Goal: Answer question/provide support

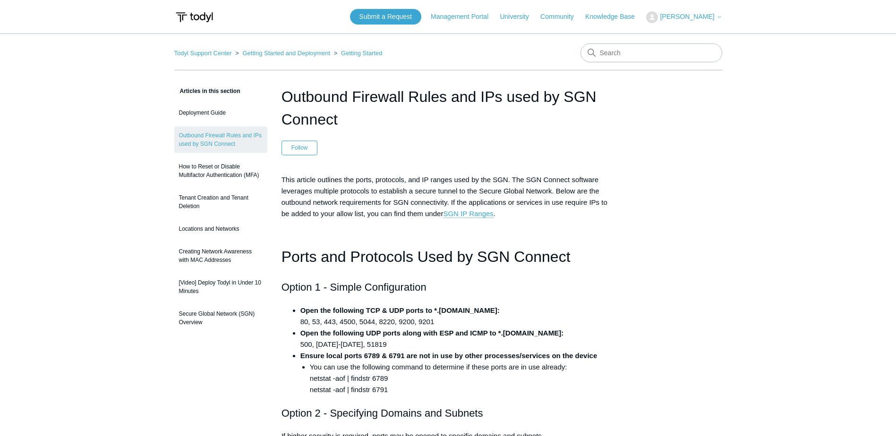
scroll to position [47, 0]
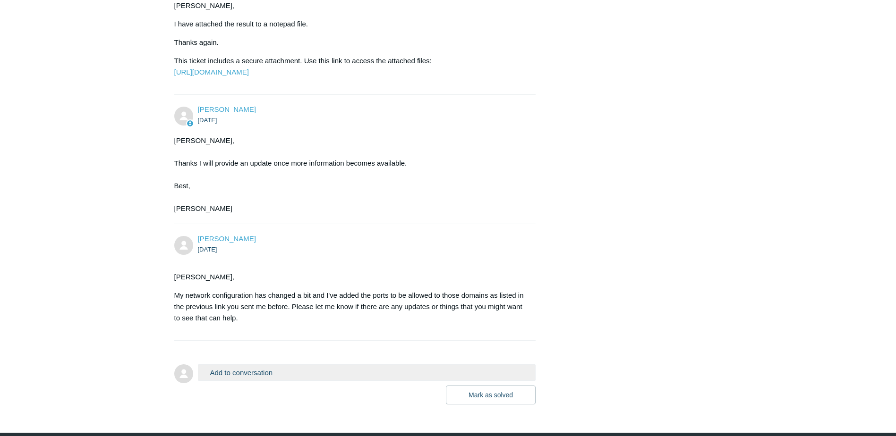
scroll to position [3472, 0]
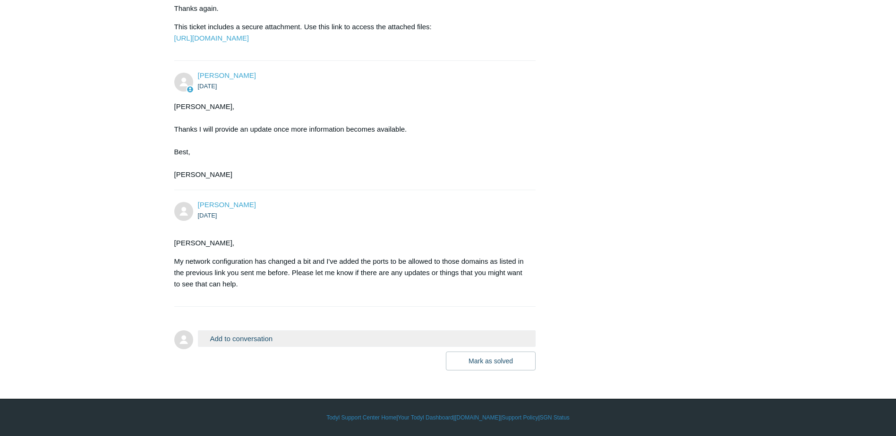
click at [310, 338] on button "Add to conversation" at bounding box center [367, 339] width 338 height 17
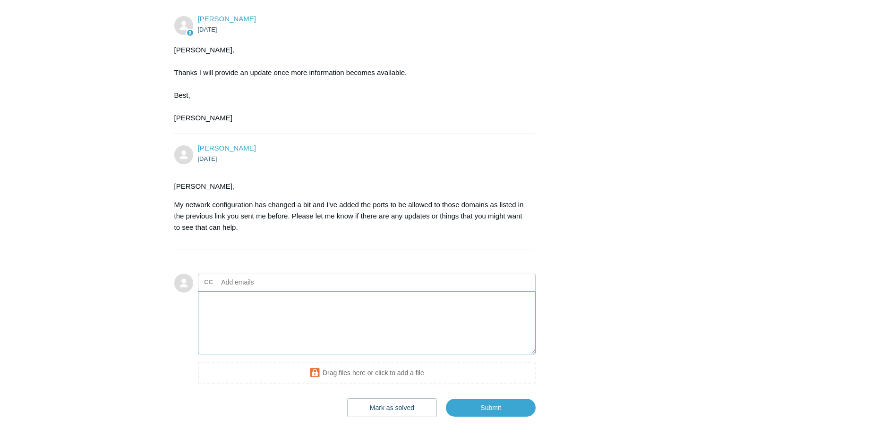
click at [371, 355] on textarea "Add your reply" at bounding box center [367, 323] width 338 height 64
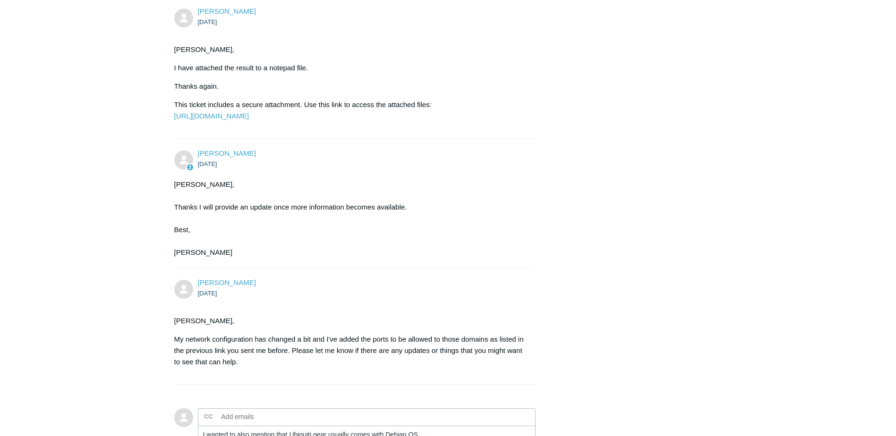
scroll to position [3576, 0]
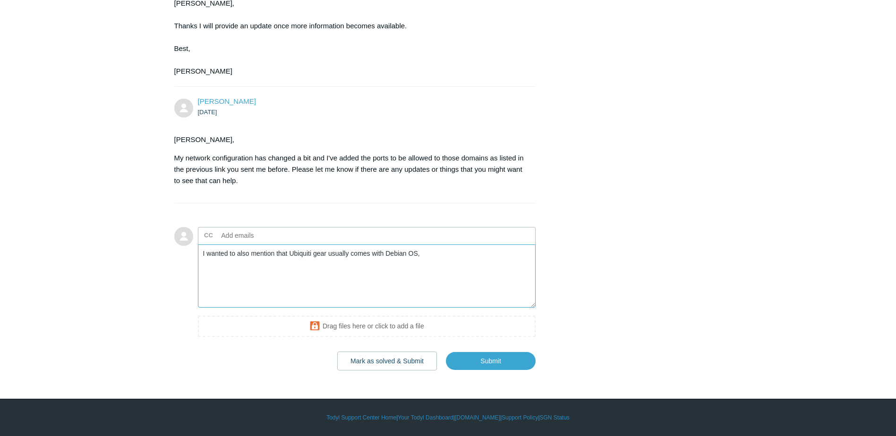
click at [503, 248] on textarea "I wanted to also mention that Ubiquiti gear usually comes with Debian OS," at bounding box center [367, 277] width 338 height 64
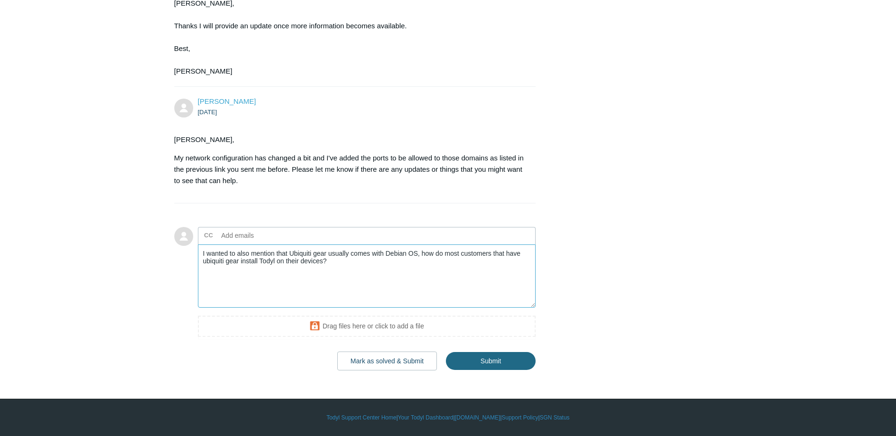
type textarea "I wanted to also mention that Ubiquiti gear usually comes with Debian OS, how d…"
click at [500, 366] on input "Submit" at bounding box center [491, 361] width 90 height 19
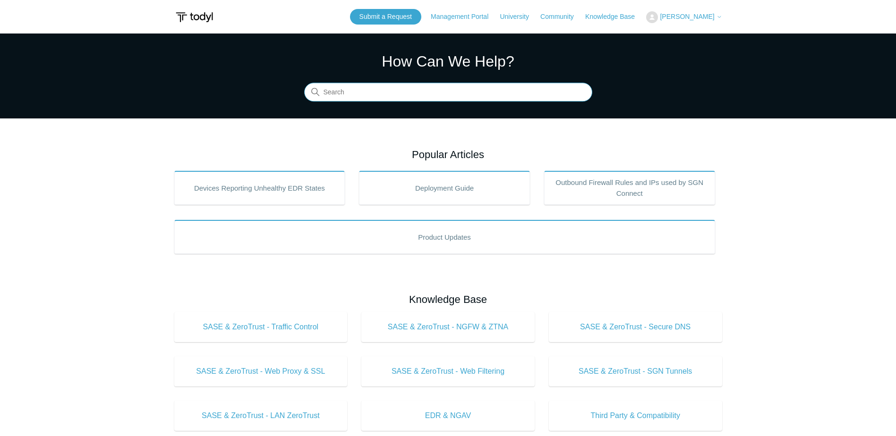
click at [361, 93] on input "Search" at bounding box center [448, 92] width 288 height 19
type input "ubiquiti"
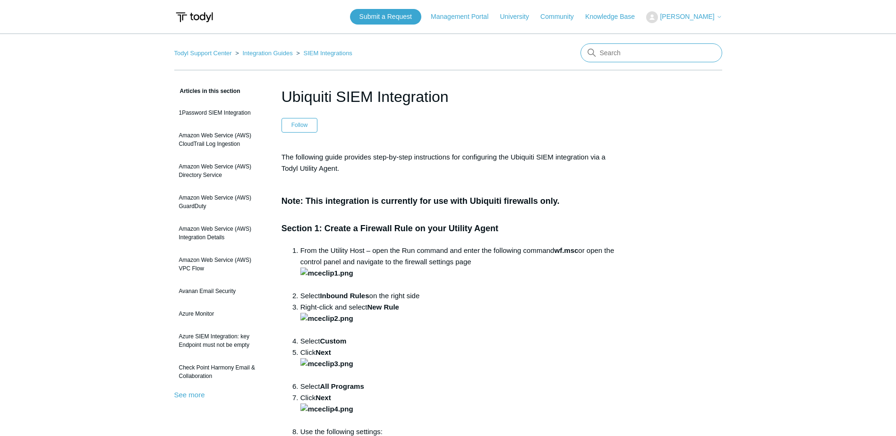
click at [639, 57] on input "Search" at bounding box center [652, 52] width 142 height 19
type input "y"
type input "u"
click at [639, 58] on input "agent" at bounding box center [652, 52] width 142 height 19
type input "agent"
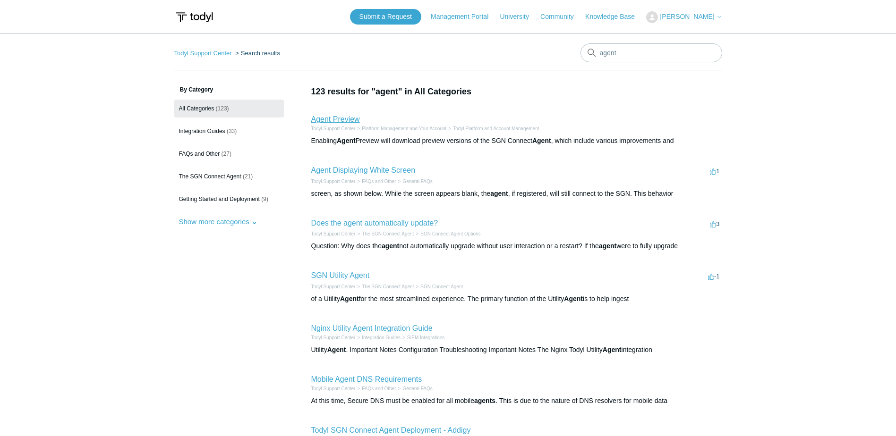
click at [340, 123] on link "Agent Preview" at bounding box center [335, 119] width 49 height 8
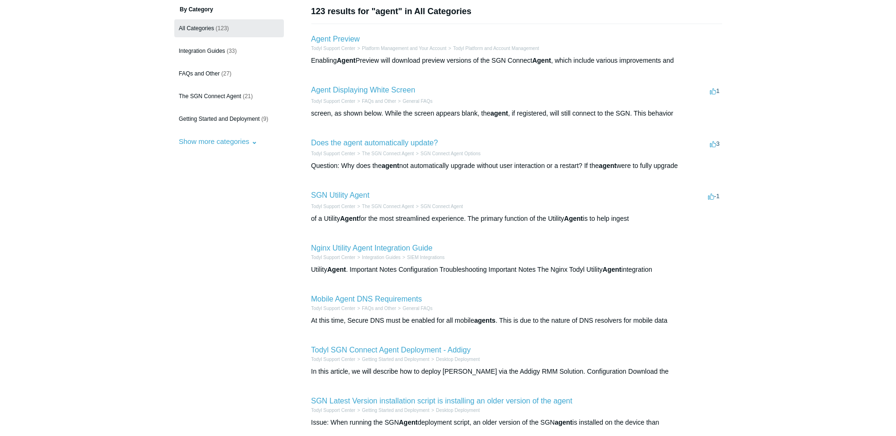
scroll to position [94, 0]
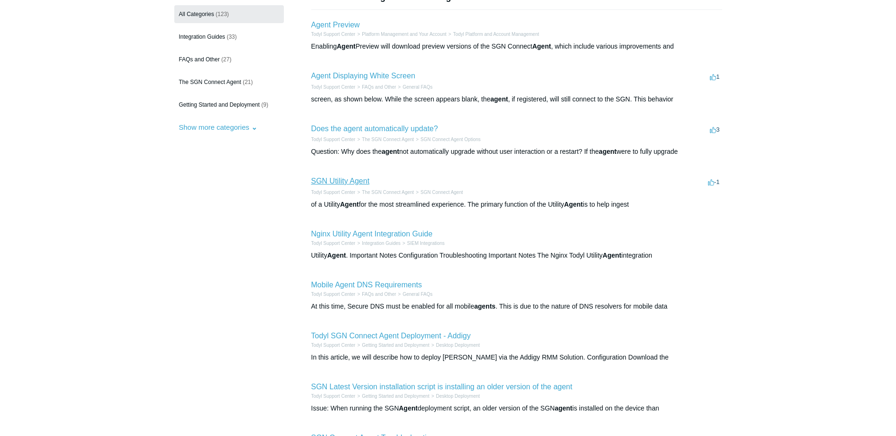
click at [334, 184] on link "SGN Utility Agent" at bounding box center [340, 181] width 59 height 8
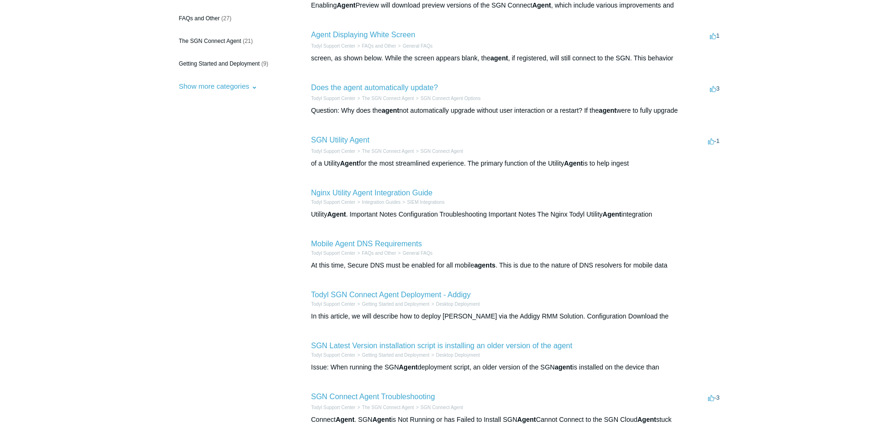
scroll to position [236, 0]
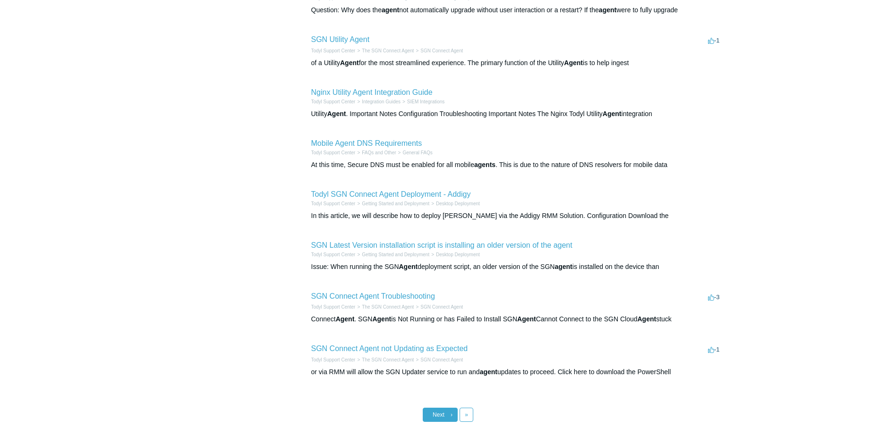
click at [449, 414] on link "Next ›" at bounding box center [440, 415] width 35 height 14
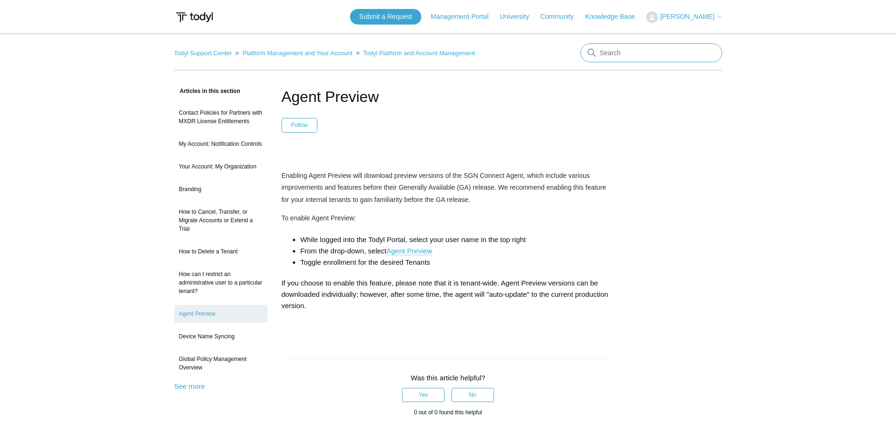
click at [634, 55] on input "Search" at bounding box center [652, 52] width 142 height 19
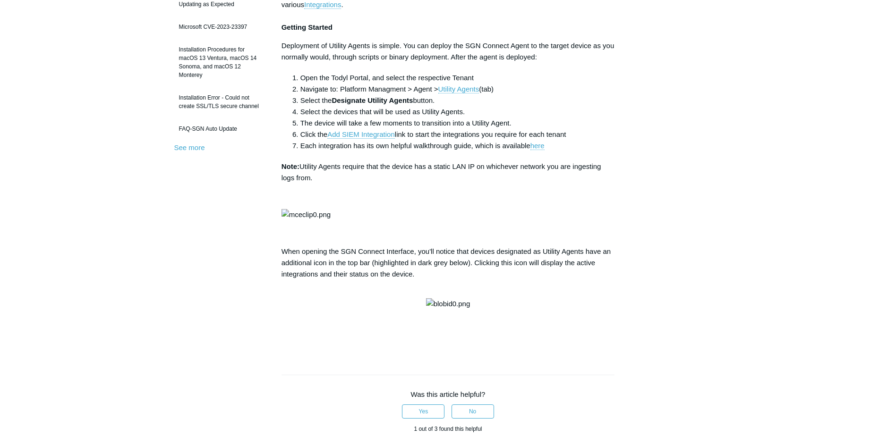
scroll to position [331, 0]
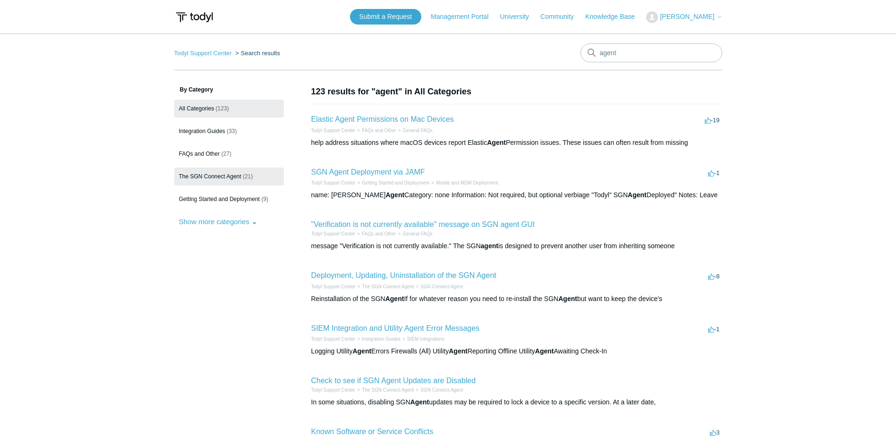
click at [231, 174] on span "The SGN Connect Agent" at bounding box center [210, 176] width 62 height 7
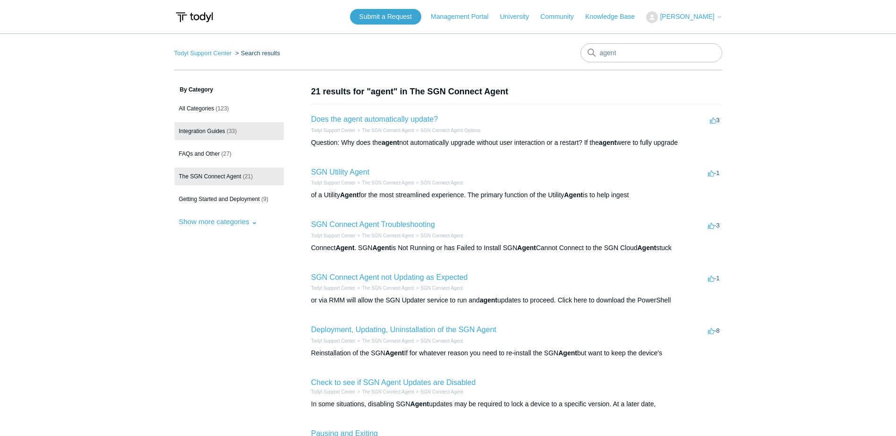
click at [211, 126] on link "Integration Guides (33)" at bounding box center [229, 131] width 110 height 18
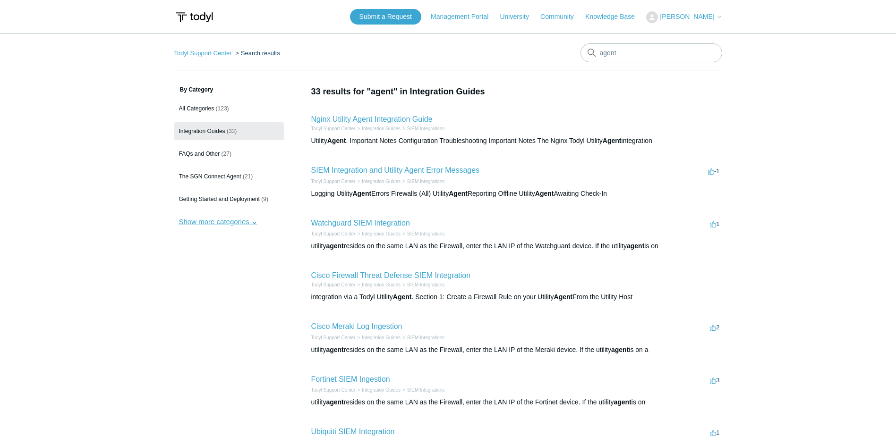
click at [254, 229] on button "Show more categories" at bounding box center [218, 221] width 88 height 17
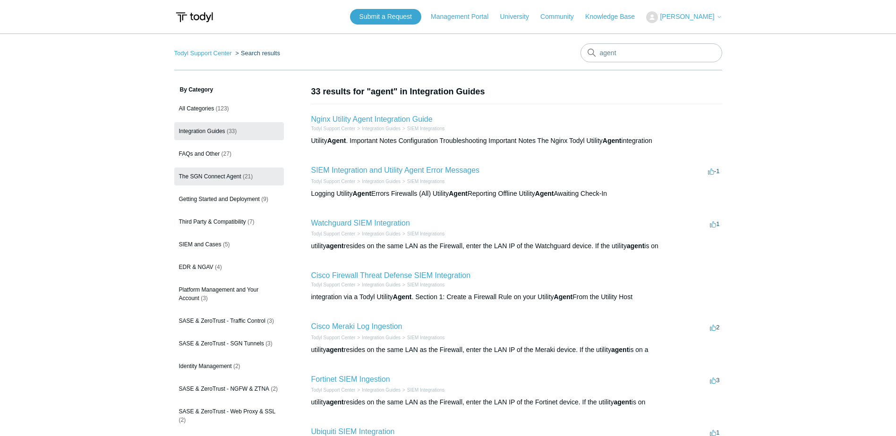
click at [214, 179] on span "The SGN Connect Agent" at bounding box center [210, 176] width 62 height 7
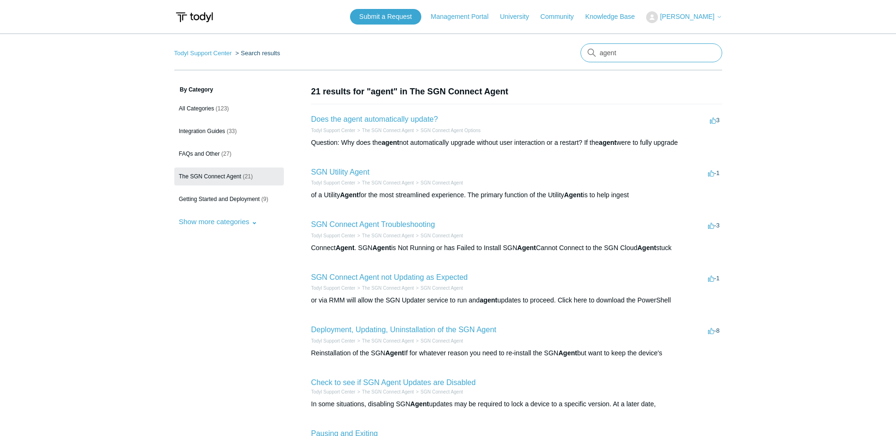
drag, startPoint x: 657, startPoint y: 47, endPoint x: 490, endPoint y: 42, distance: 166.4
click at [492, 41] on main "Todyl Support Center Search results agent By Category All Categories (123) Inte…" at bounding box center [448, 349] width 896 height 630
type input "installation"
click at [464, 330] on link "Deployment, Updating, Uninstallation of the SGN Agent" at bounding box center [403, 330] width 185 height 8
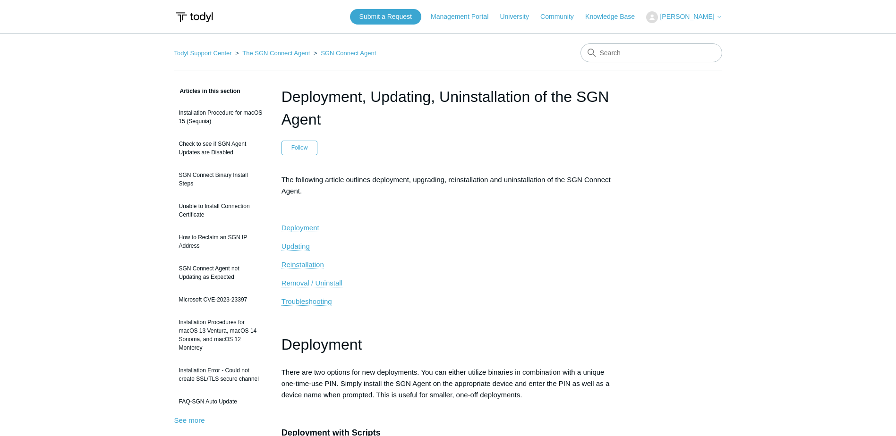
scroll to position [283, 0]
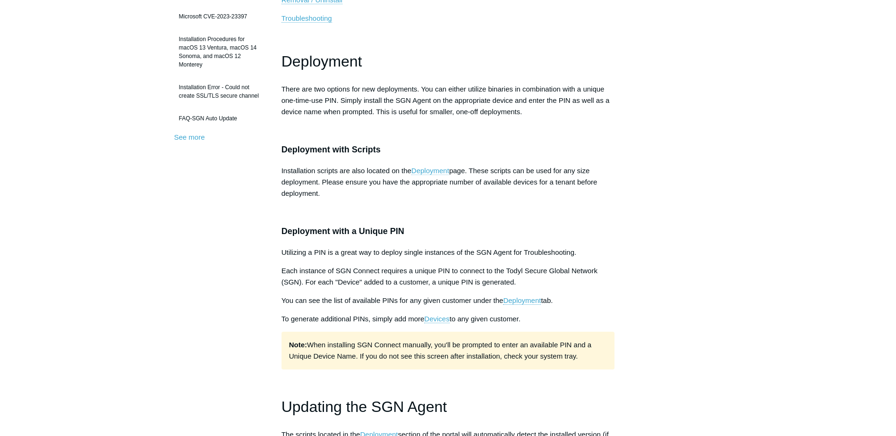
click at [433, 172] on link "Deployment" at bounding box center [430, 171] width 38 height 9
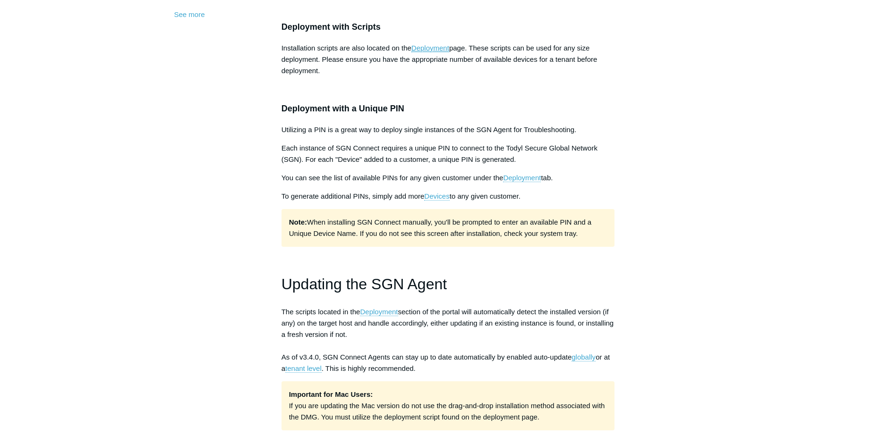
scroll to position [567, 0]
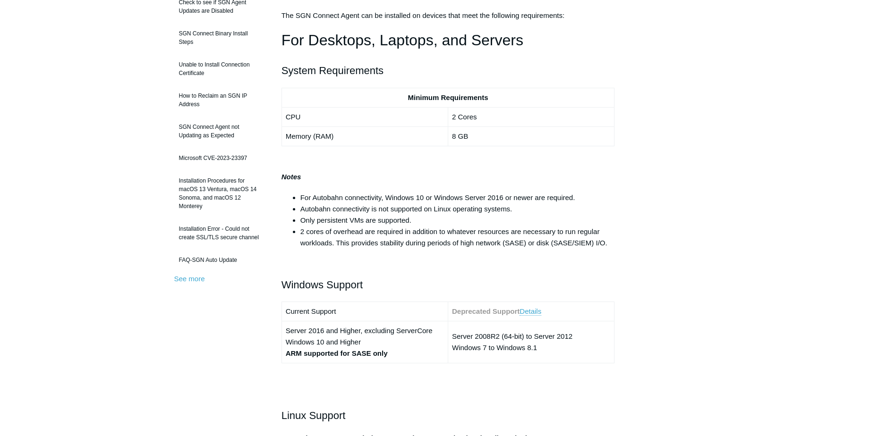
scroll to position [378, 0]
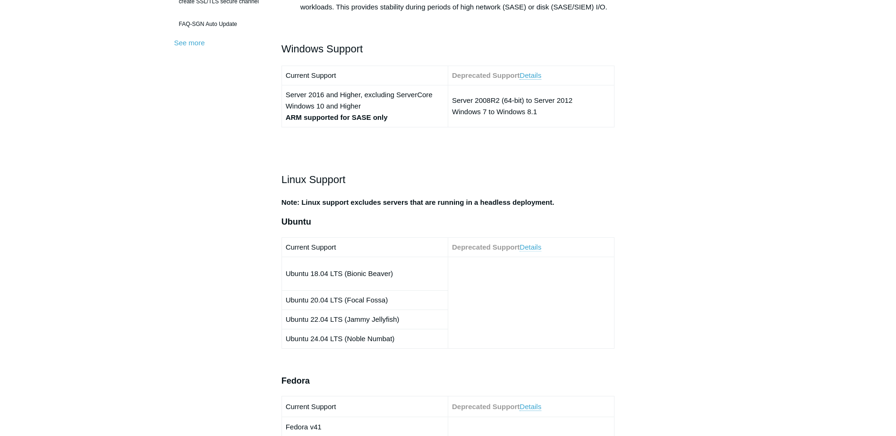
click at [529, 245] on link "Details" at bounding box center [531, 247] width 22 height 9
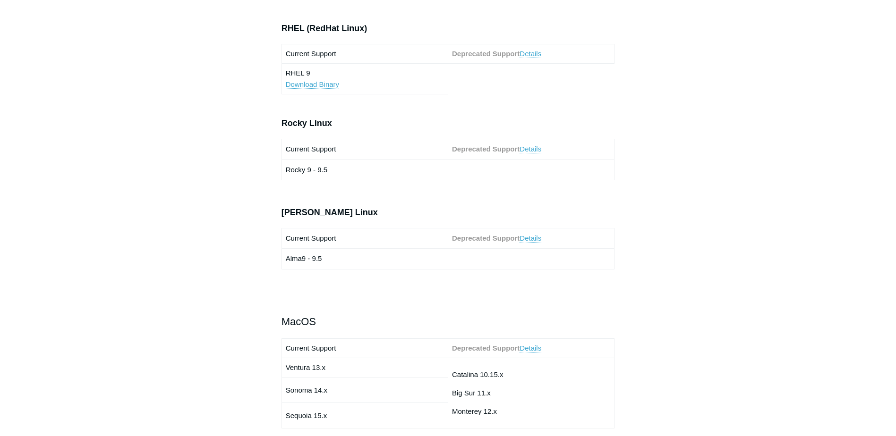
scroll to position [678, 0]
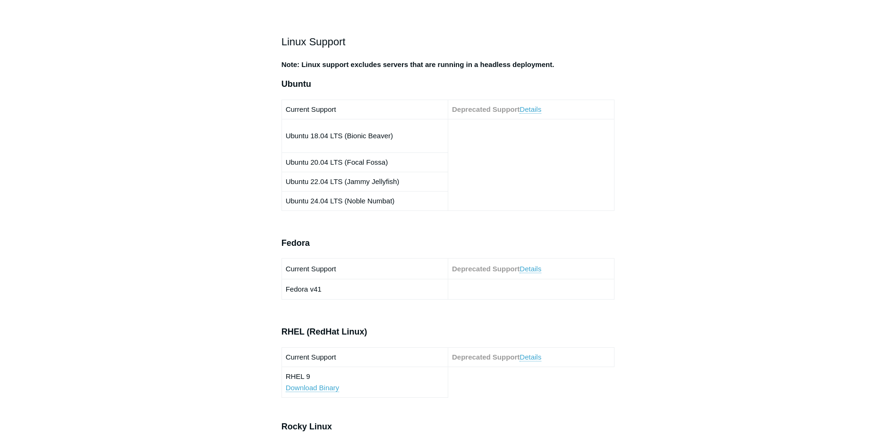
scroll to position [489, 0]
